Goal: Information Seeking & Learning: Find specific fact

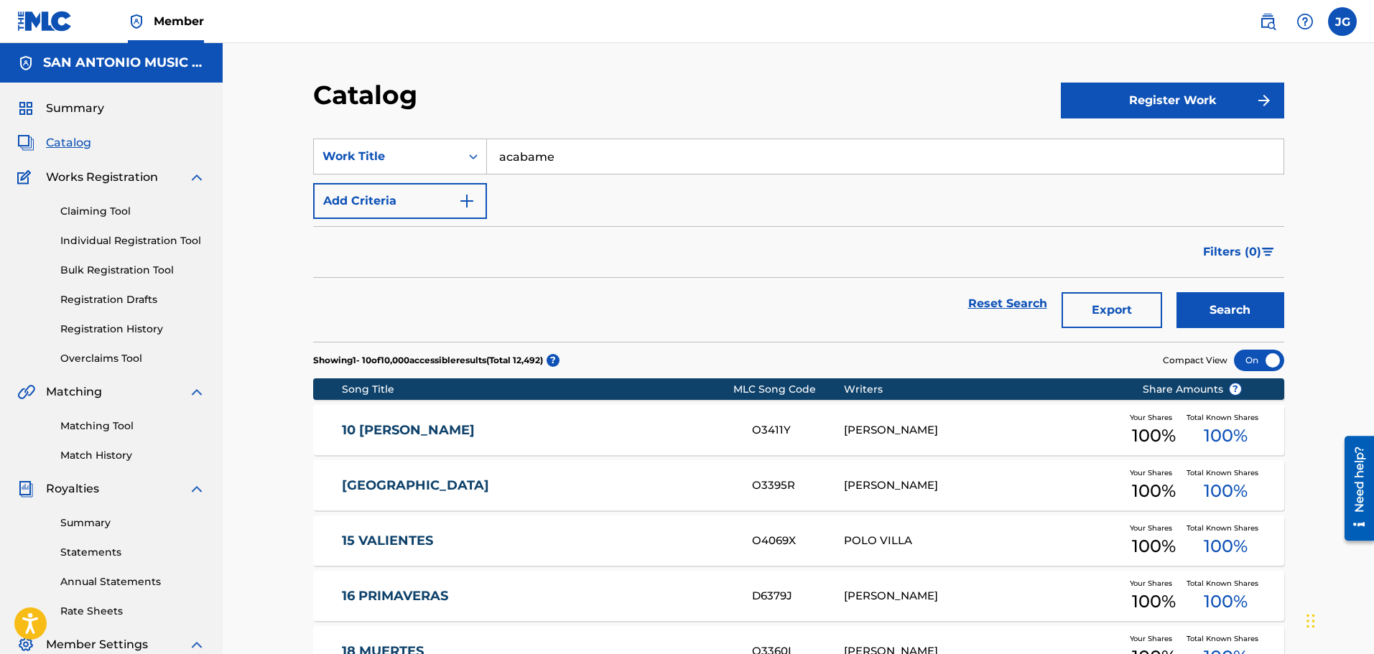
drag, startPoint x: 1264, startPoint y: 27, endPoint x: 1240, endPoint y: 29, distance: 23.8
click at [1263, 27] on img at bounding box center [1267, 21] width 17 height 17
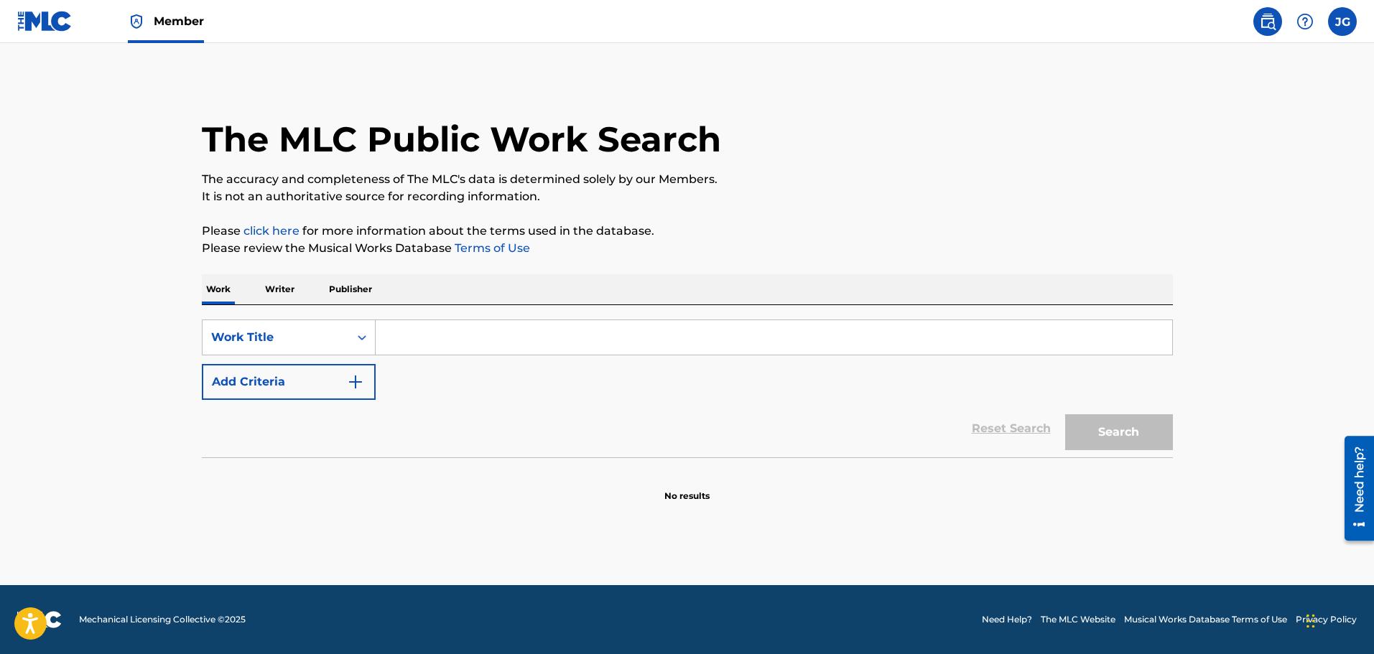
click at [421, 346] on input "Search Form" at bounding box center [774, 337] width 796 height 34
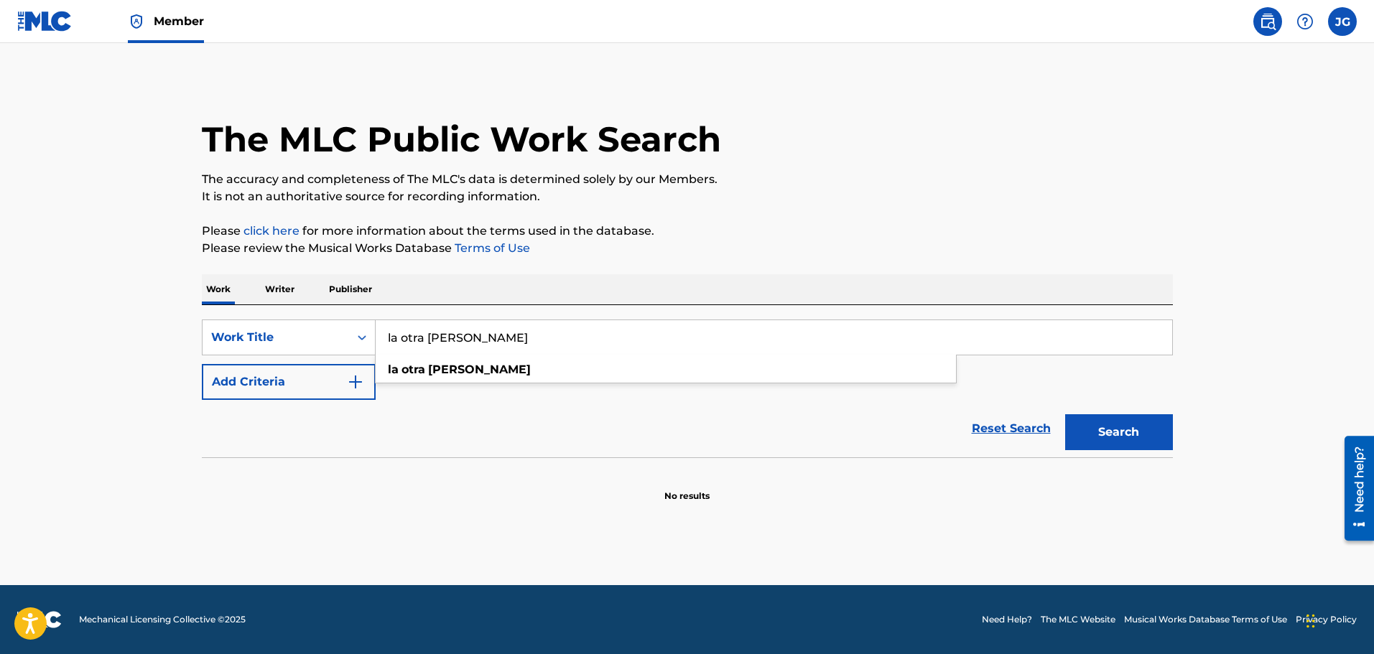
type input "la otra [PERSON_NAME]"
click at [1065, 414] on button "Search" at bounding box center [1119, 432] width 108 height 36
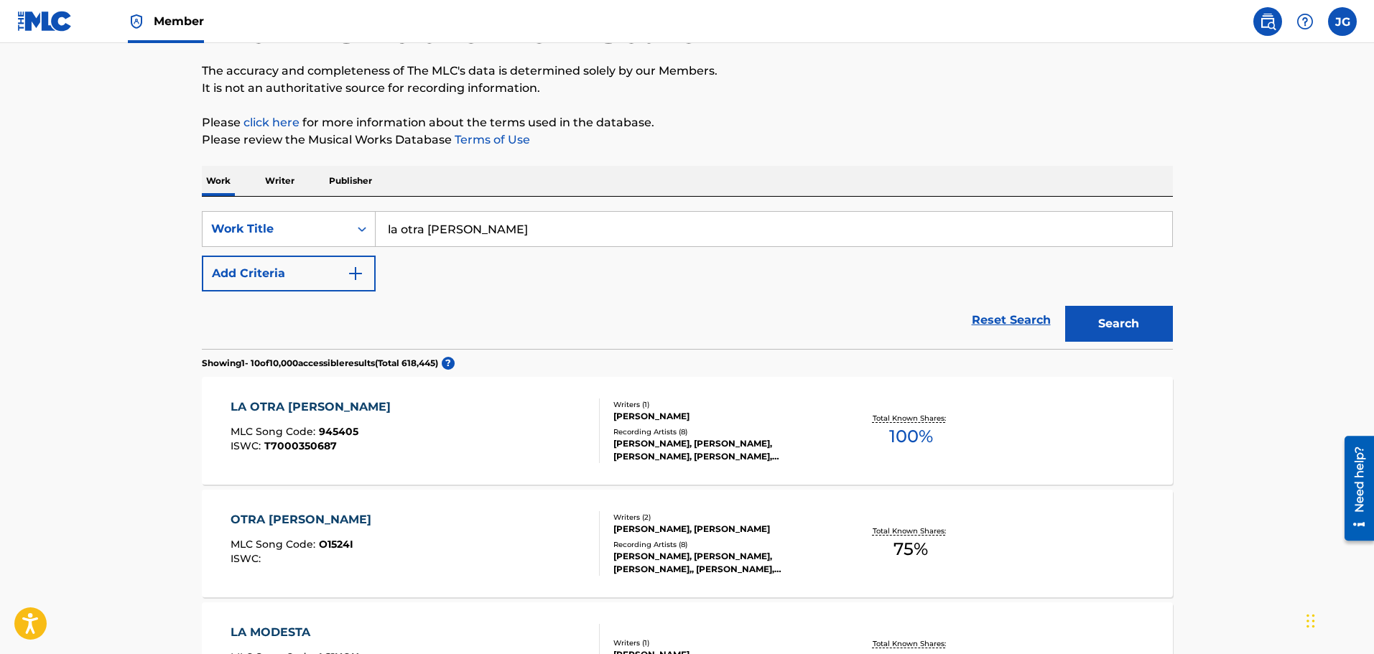
scroll to position [215, 0]
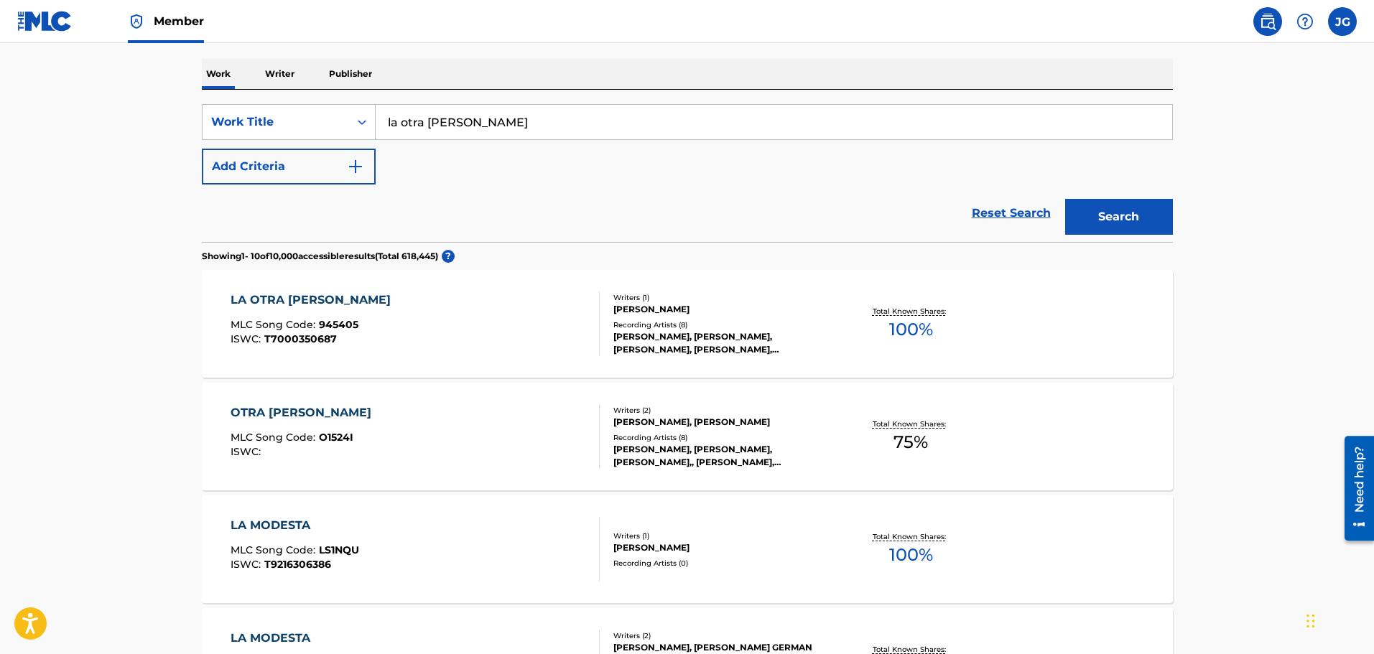
click at [485, 298] on div "LA OTRA [PERSON_NAME] MLC Song Code : 945405 ISWC : T7000350687" at bounding box center [414, 324] width 369 height 65
